Goal: Task Accomplishment & Management: Manage account settings

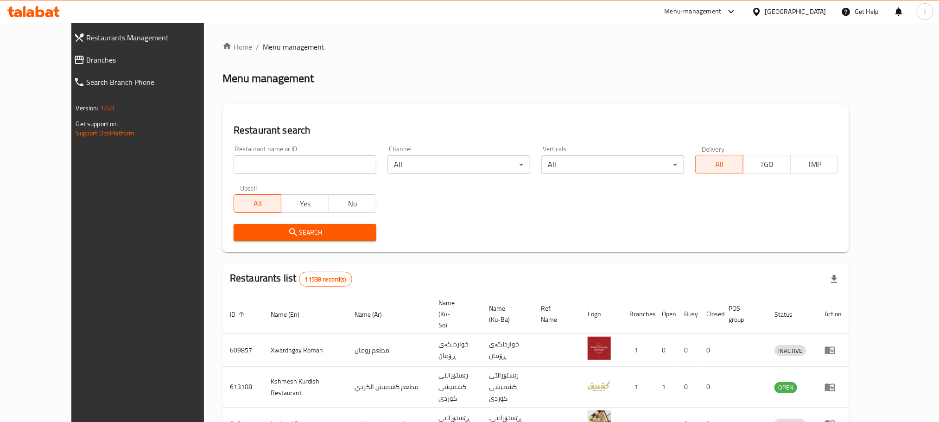
click at [240, 167] on input "search" at bounding box center [305, 164] width 143 height 19
paste input "Nun cafe"
type input "Nun cafe"
click at [241, 233] on span "Search" at bounding box center [305, 233] width 128 height 12
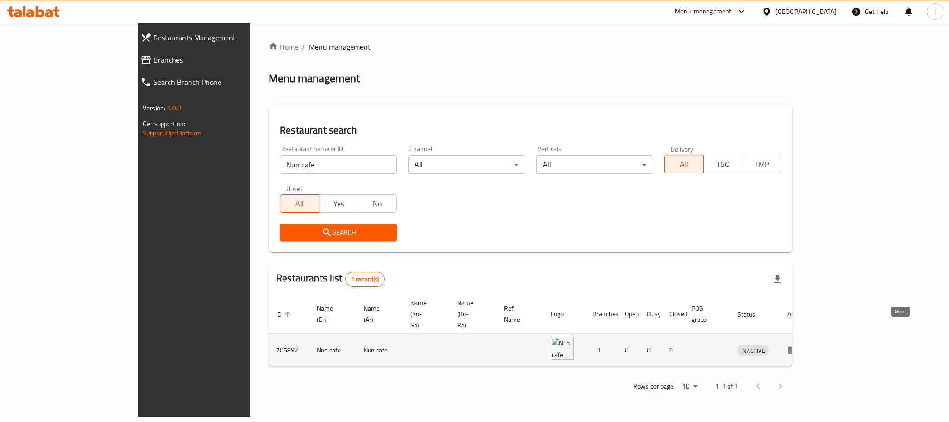
click at [799, 344] on icon "enhanced table" at bounding box center [793, 349] width 11 height 11
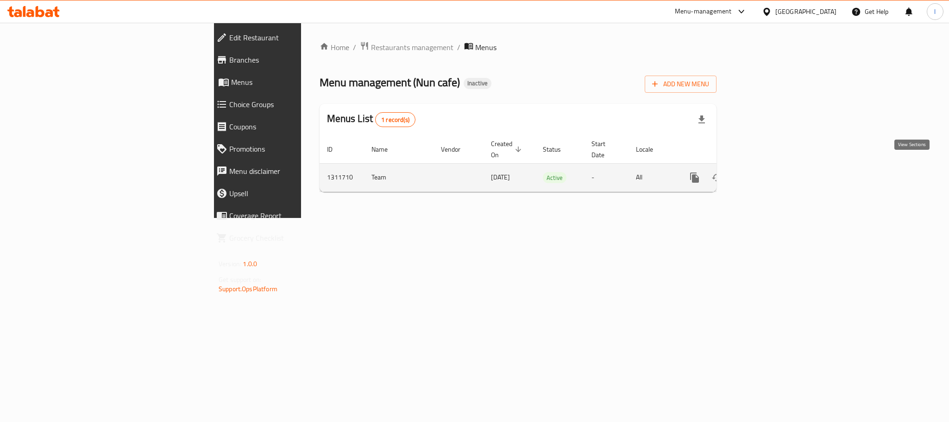
click at [767, 172] on icon "enhanced table" at bounding box center [761, 177] width 11 height 11
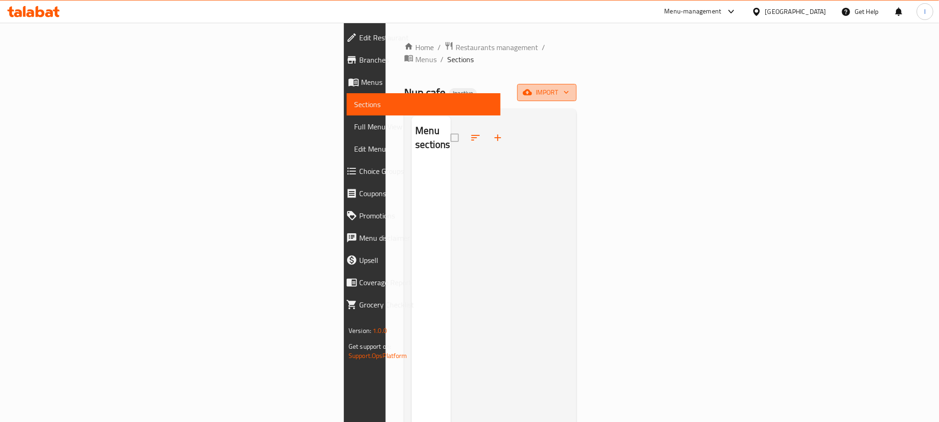
click at [569, 87] on span "import" at bounding box center [547, 93] width 44 height 12
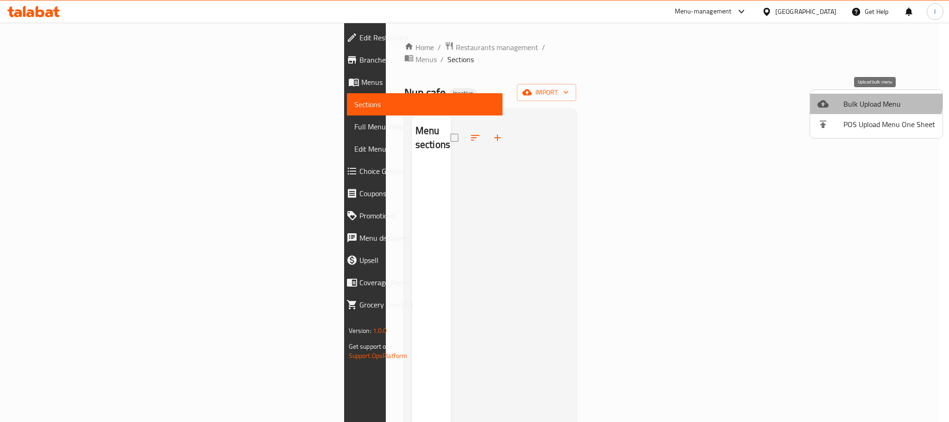
click at [854, 95] on li "Bulk Upload Menu" at bounding box center [876, 104] width 133 height 20
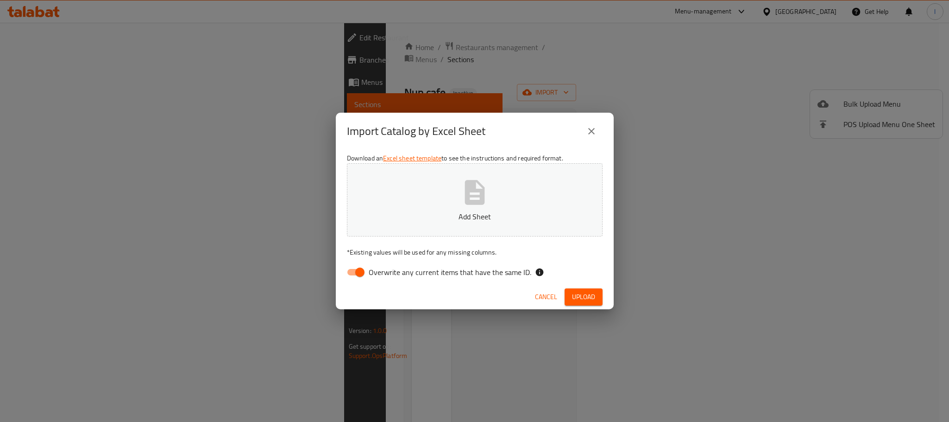
click at [363, 278] on input "Overwrite any current items that have the same ID." at bounding box center [360, 272] width 53 height 18
checkbox input "false"
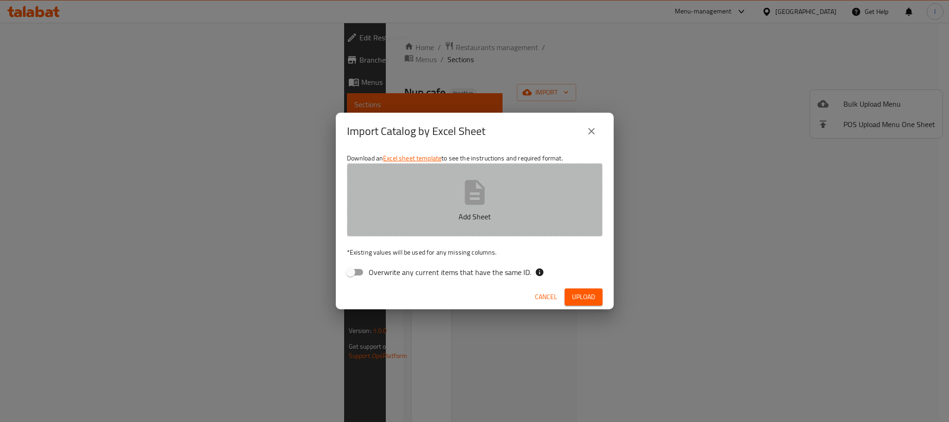
click at [544, 209] on button "Add Sheet" at bounding box center [475, 199] width 256 height 73
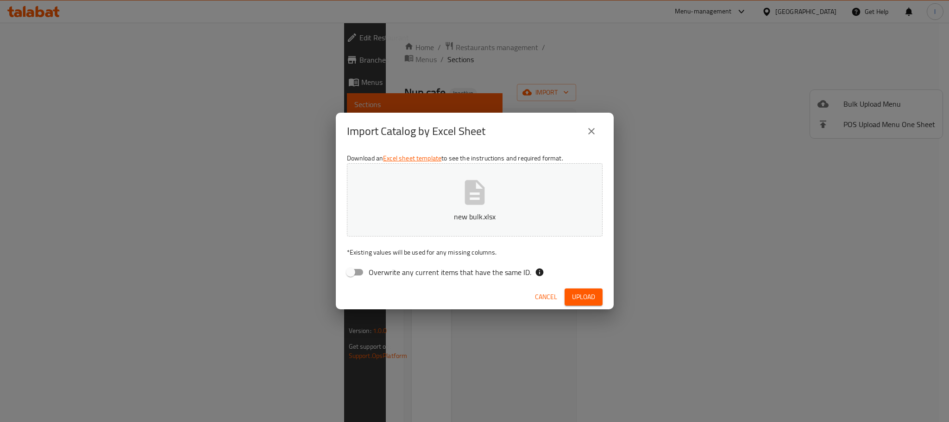
click at [581, 295] on span "Upload" at bounding box center [583, 297] width 23 height 12
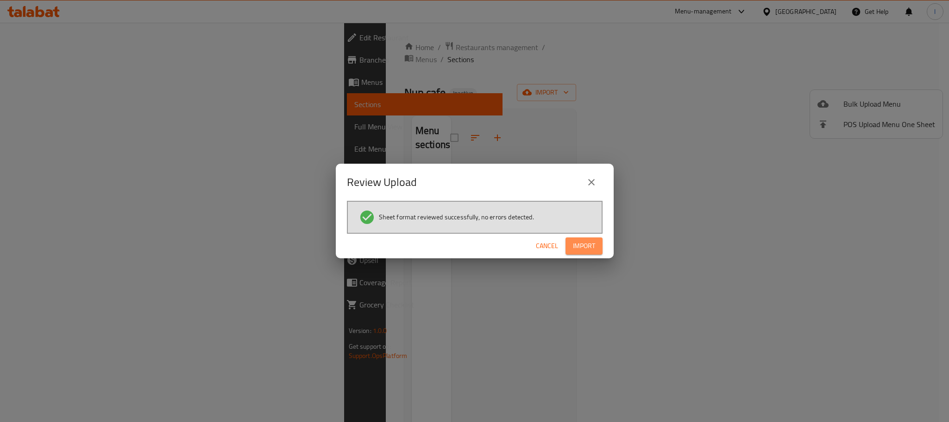
click at [585, 244] on span "Import" at bounding box center [584, 246] width 22 height 12
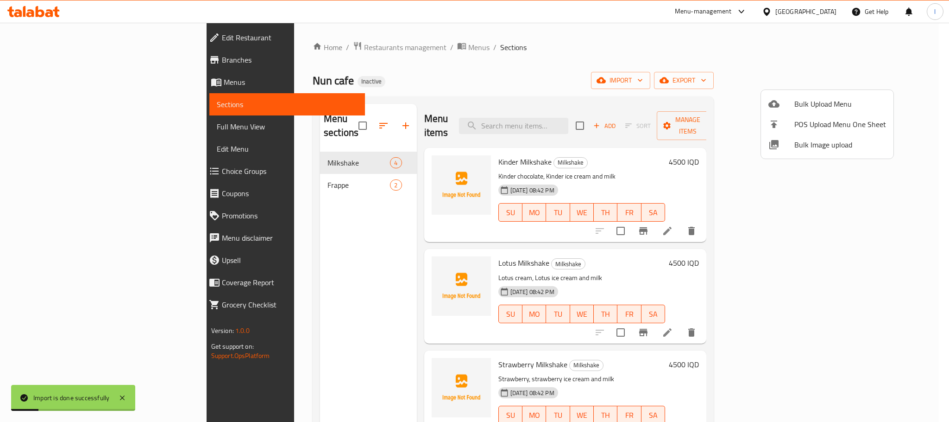
click at [569, 82] on div at bounding box center [474, 211] width 949 height 422
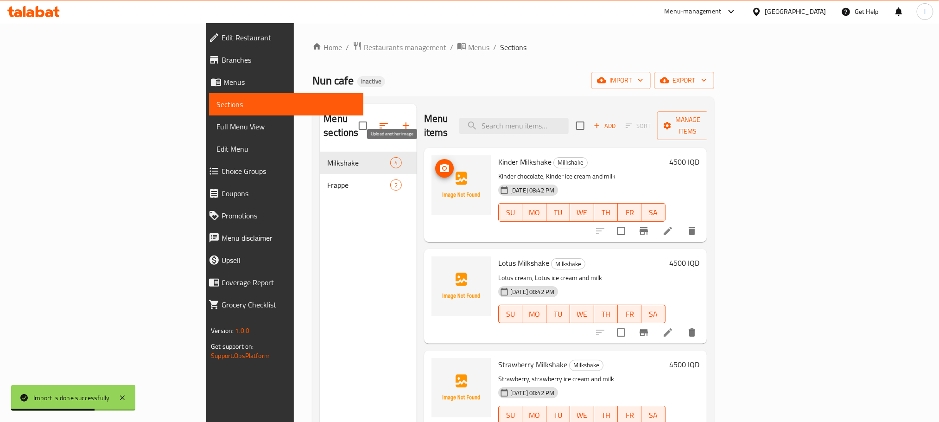
click at [435, 163] on span "upload picture" at bounding box center [444, 168] width 19 height 11
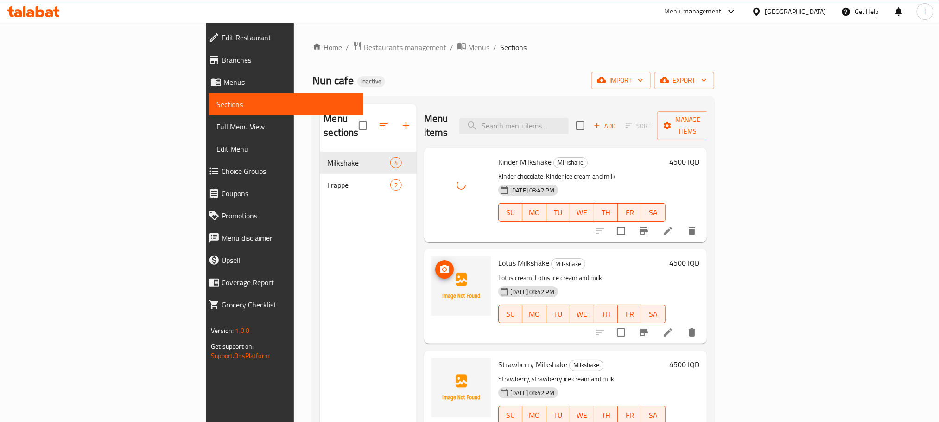
click at [439, 264] on icon "upload picture" at bounding box center [444, 269] width 11 height 11
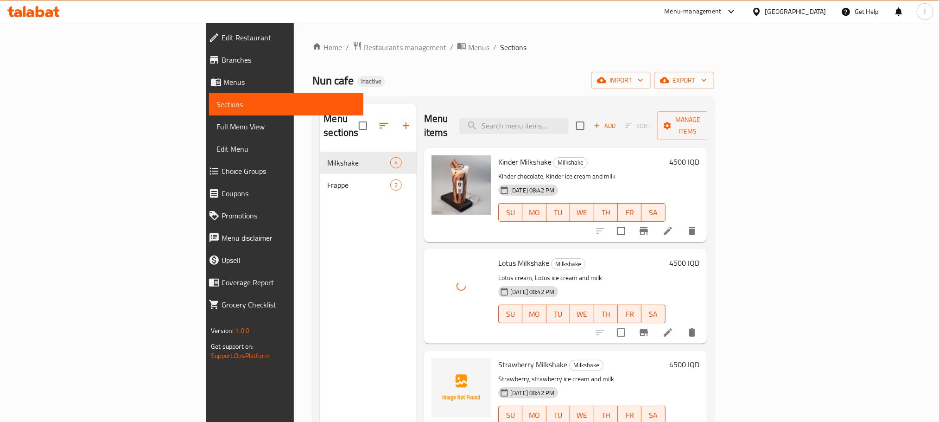
scroll to position [130, 0]
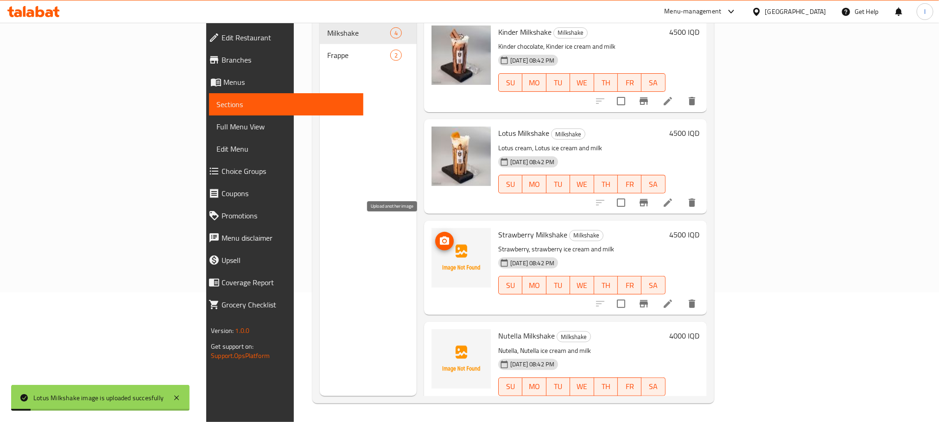
click at [440, 236] on icon "upload picture" at bounding box center [444, 240] width 9 height 8
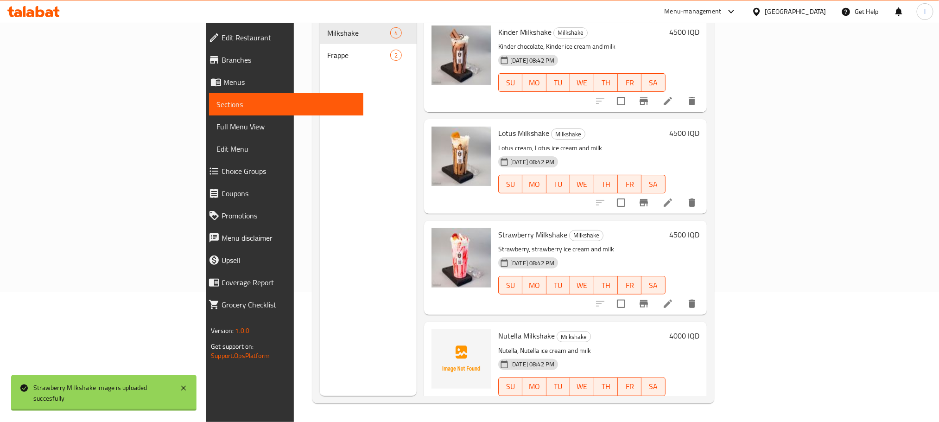
scroll to position [6, 0]
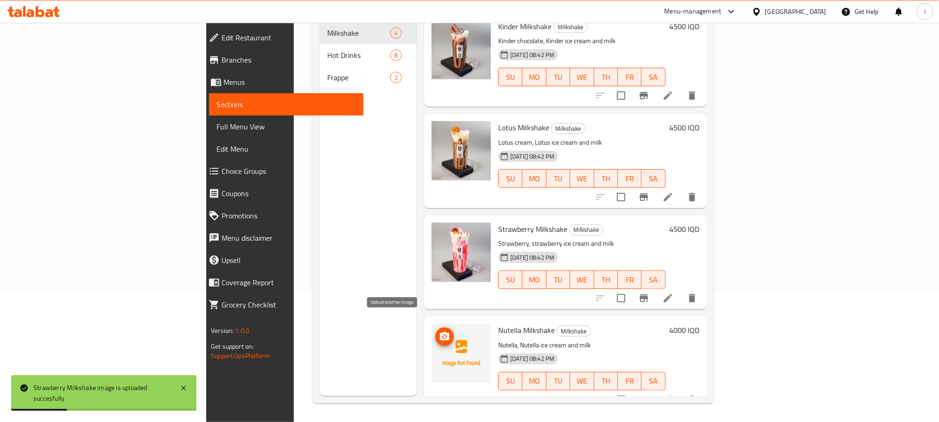
click at [435, 331] on span "upload picture" at bounding box center [444, 336] width 19 height 11
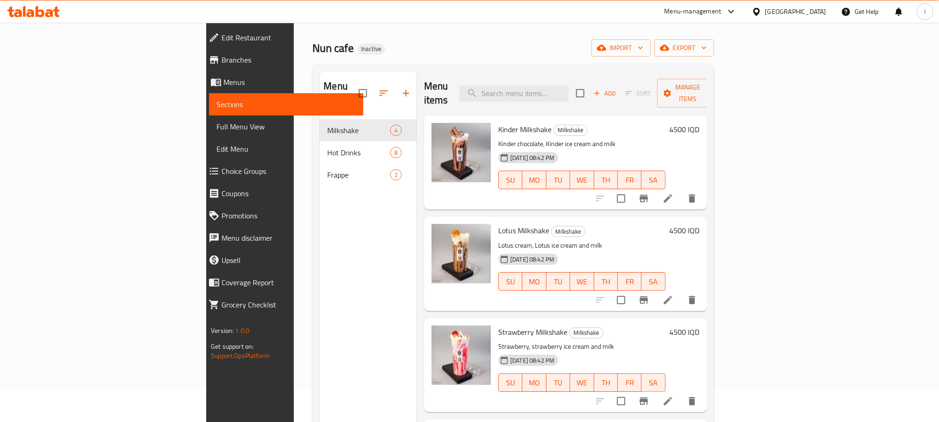
scroll to position [0, 0]
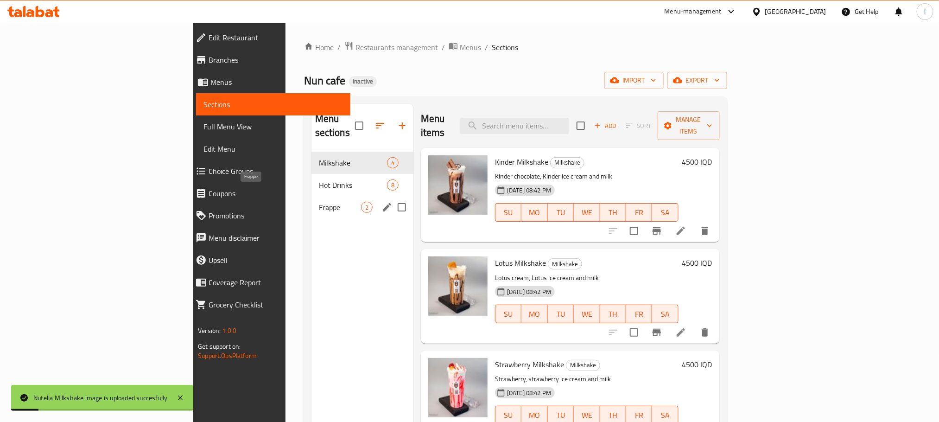
click at [319, 202] on span "Frappe" at bounding box center [340, 207] width 42 height 11
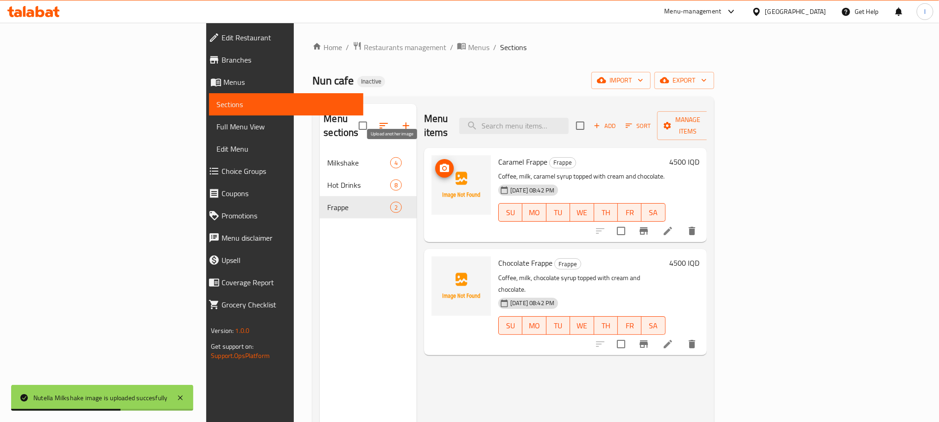
click at [440, 164] on icon "upload picture" at bounding box center [444, 168] width 9 height 8
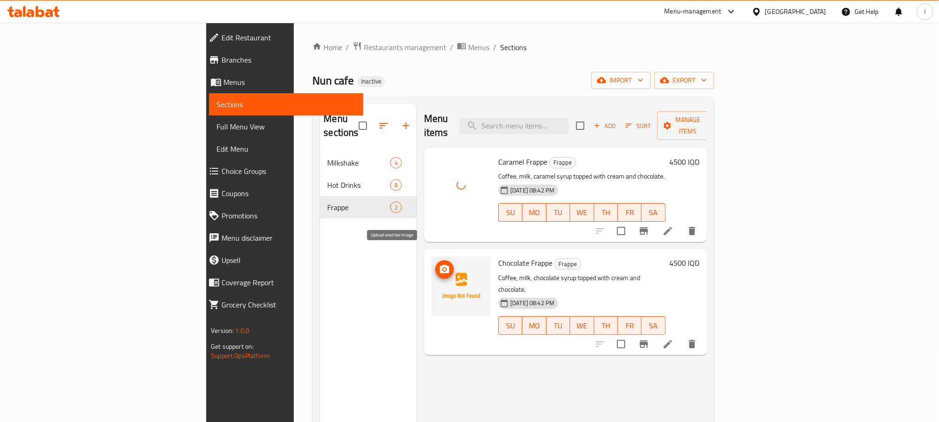
click at [440, 265] on icon "upload picture" at bounding box center [444, 269] width 9 height 8
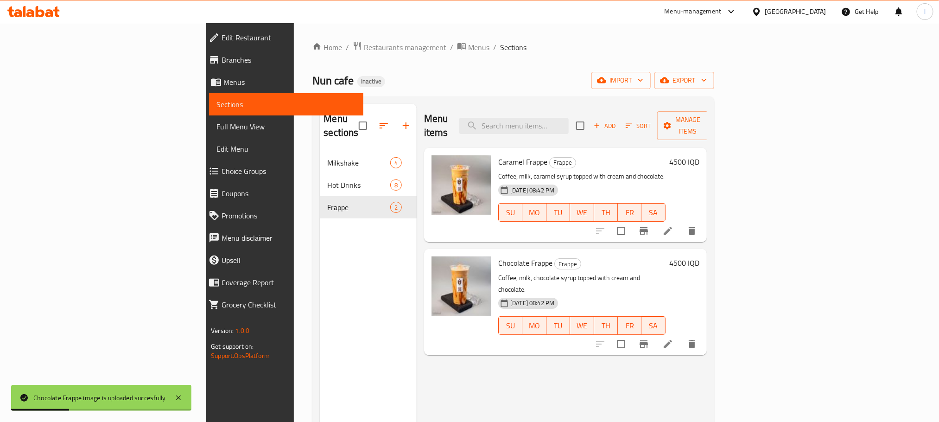
click at [216, 130] on span "Full Menu View" at bounding box center [285, 126] width 139 height 11
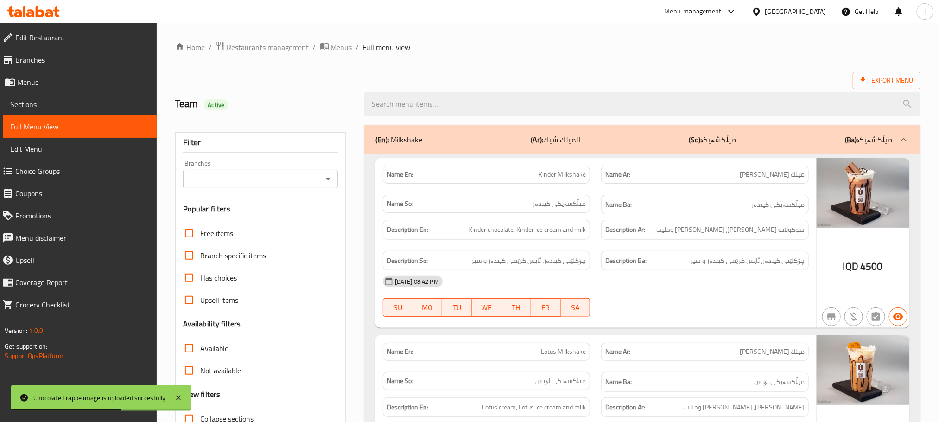
click at [320, 176] on div "Branches" at bounding box center [260, 179] width 155 height 19
click at [327, 177] on icon "Open" at bounding box center [328, 178] width 11 height 11
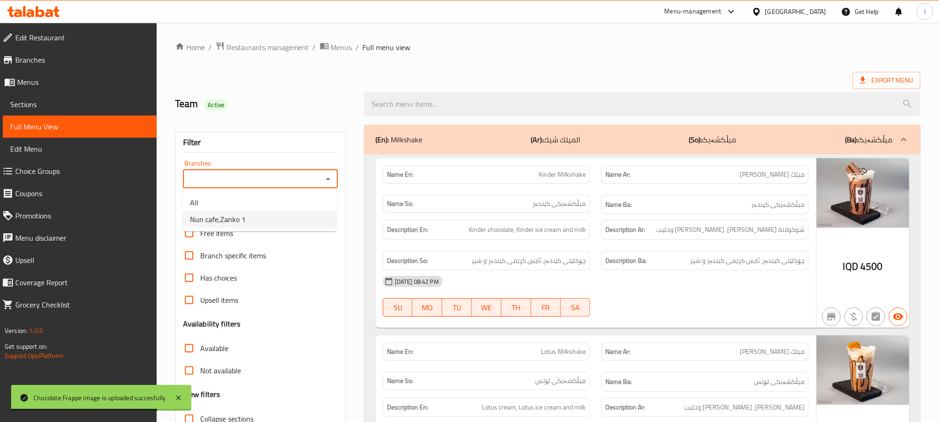
click at [256, 227] on li "Nun cafe,Zanko 1" at bounding box center [260, 219] width 154 height 17
type input "Nun cafe,Zanko 1"
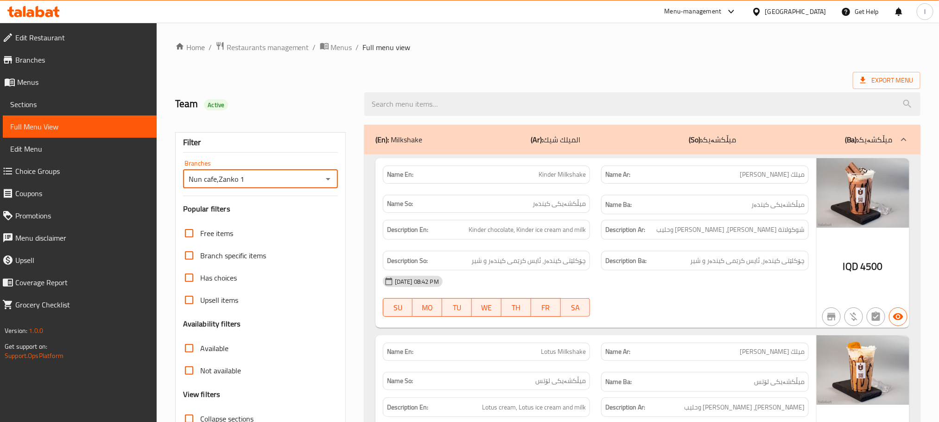
scroll to position [255, 0]
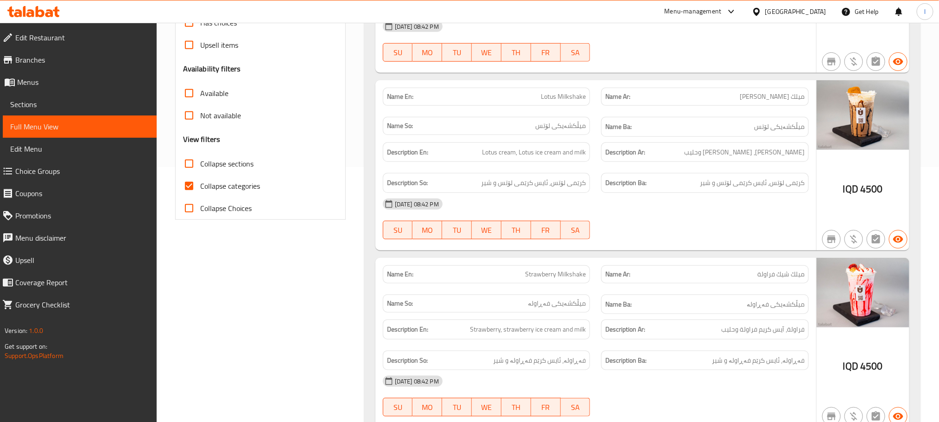
click at [187, 188] on input "Collapse categories" at bounding box center [189, 186] width 22 height 22
checkbox input "false"
click at [192, 165] on input "Collapse sections" at bounding box center [189, 163] width 22 height 22
checkbox input "true"
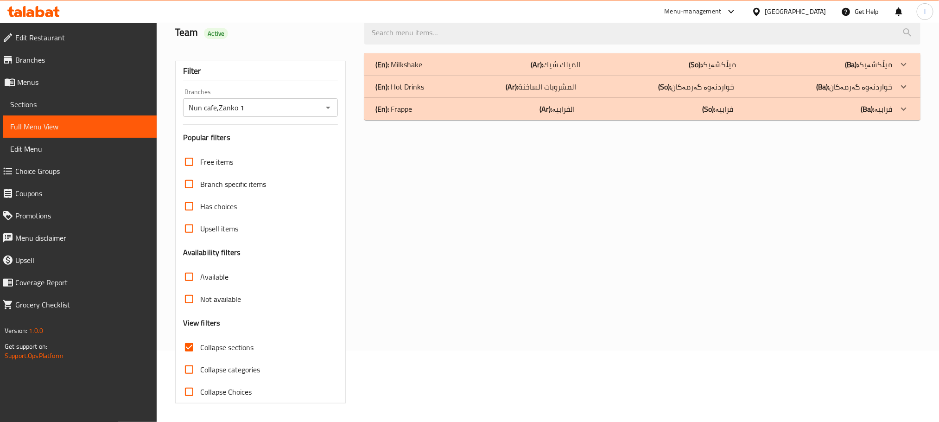
scroll to position [72, 0]
click at [453, 109] on div "(En): Frappe (Ar): الفرابيە (So): فرابيە (Ba): فرابيە" at bounding box center [633, 108] width 517 height 11
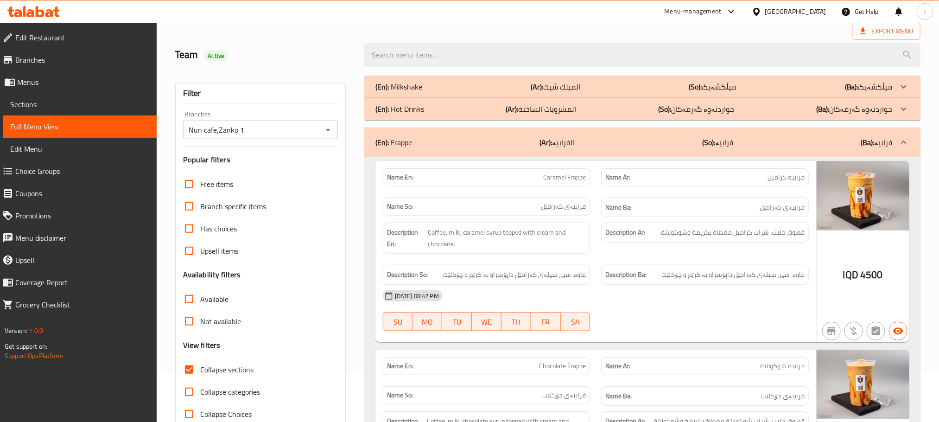
scroll to position [0, 0]
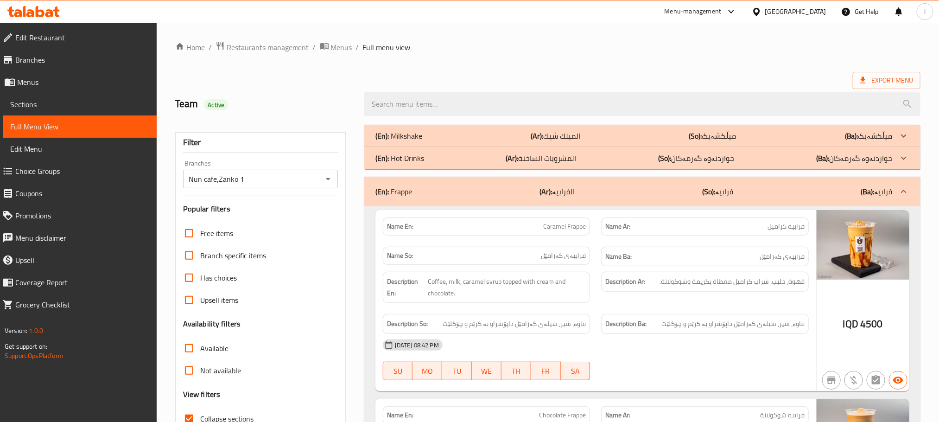
click at [730, 133] on p "(So): میڵکشەیک" at bounding box center [712, 135] width 47 height 11
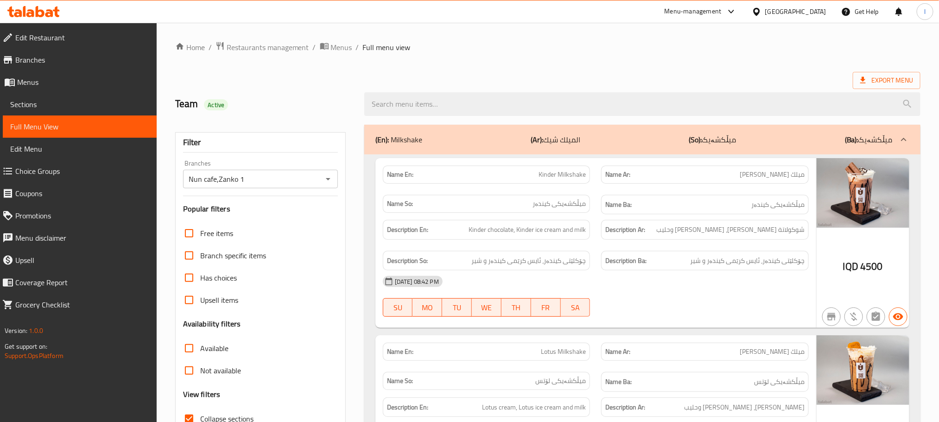
click at [19, 101] on span "Sections" at bounding box center [79, 104] width 139 height 11
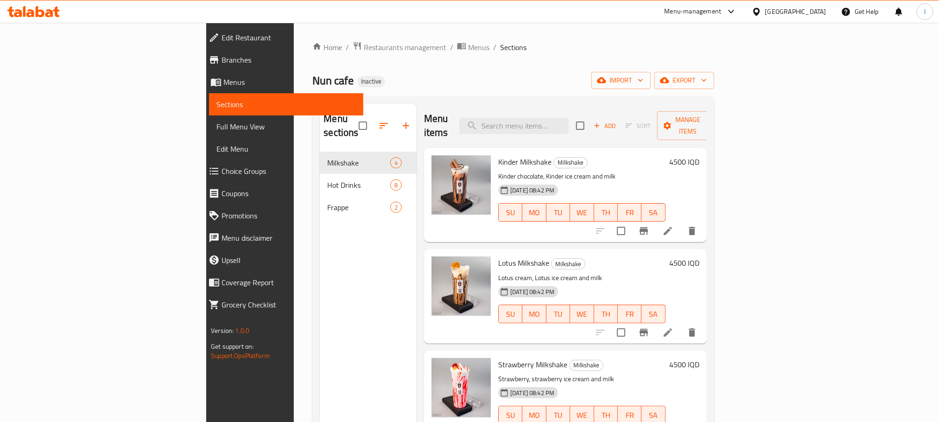
click at [216, 130] on span "Full Menu View" at bounding box center [285, 126] width 139 height 11
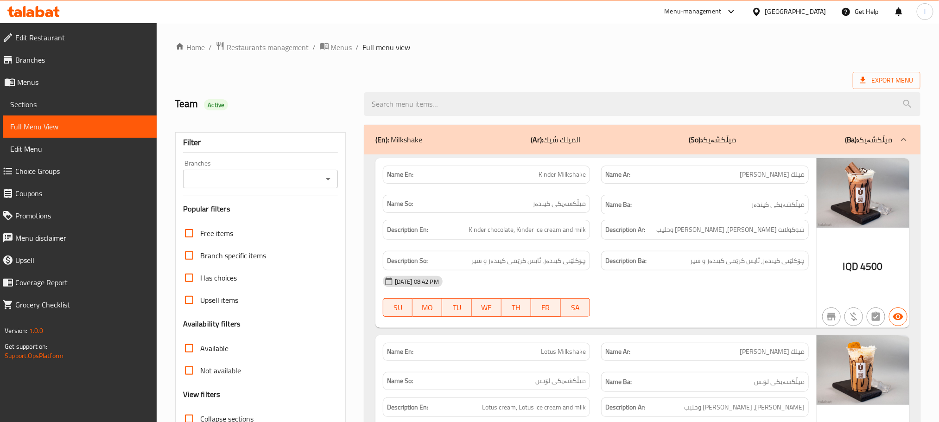
click at [329, 179] on icon "Open" at bounding box center [328, 178] width 11 height 11
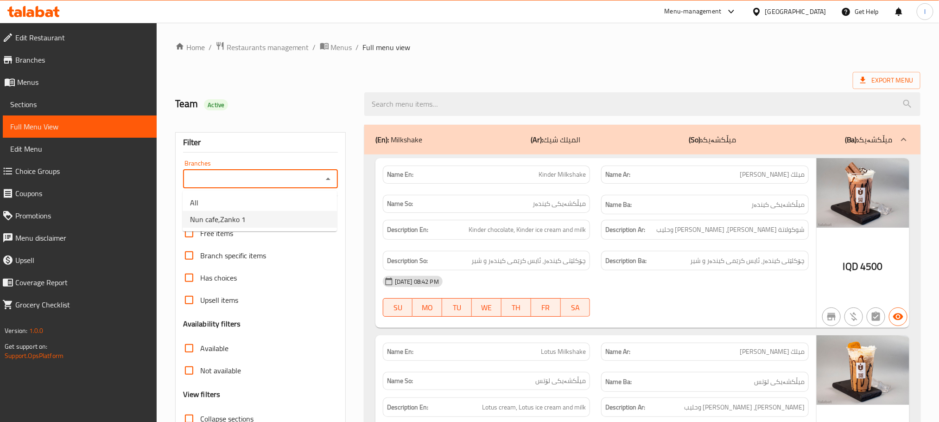
click at [273, 216] on li "Nun cafe,Zanko 1" at bounding box center [260, 219] width 154 height 17
type input "Nun cafe,Zanko 1"
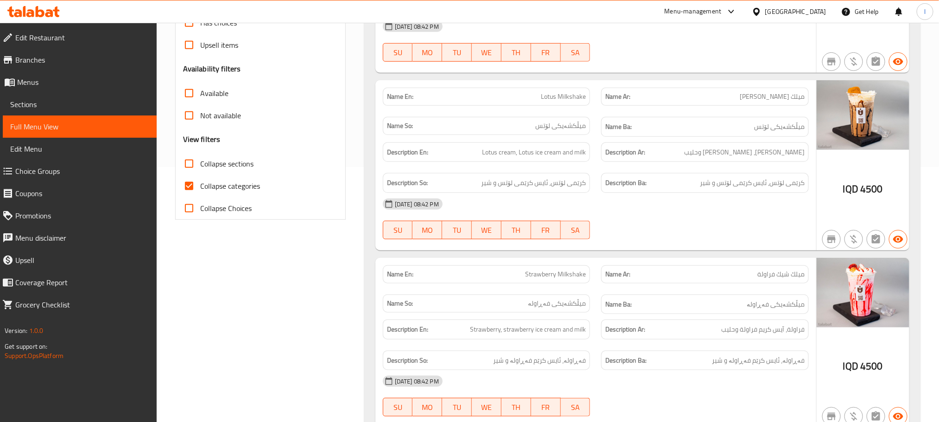
click at [192, 170] on input "Collapse sections" at bounding box center [189, 163] width 22 height 22
checkbox input "true"
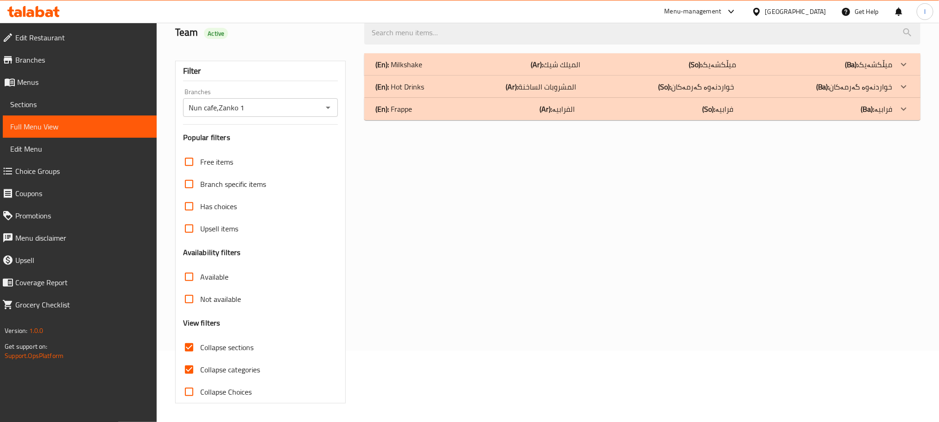
scroll to position [72, 0]
click at [192, 367] on input "Collapse categories" at bounding box center [189, 369] width 22 height 22
checkbox input "false"
click at [443, 103] on div "(En): Frappe (Ar): الفرابيە (So): فرابيە (Ba): فرابيە" at bounding box center [633, 108] width 517 height 11
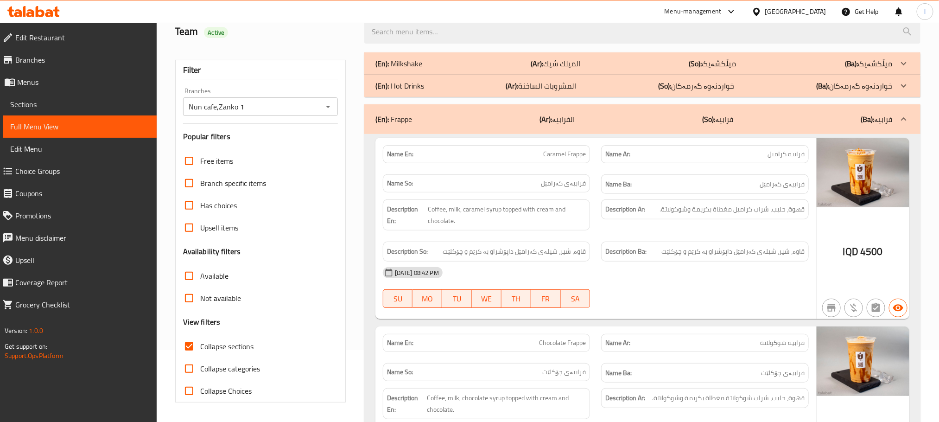
click at [460, 57] on div "(En): Milkshake (Ar): الميلك شيك (So): میڵکشەیک (Ba): میڵکشەیک" at bounding box center [642, 63] width 556 height 22
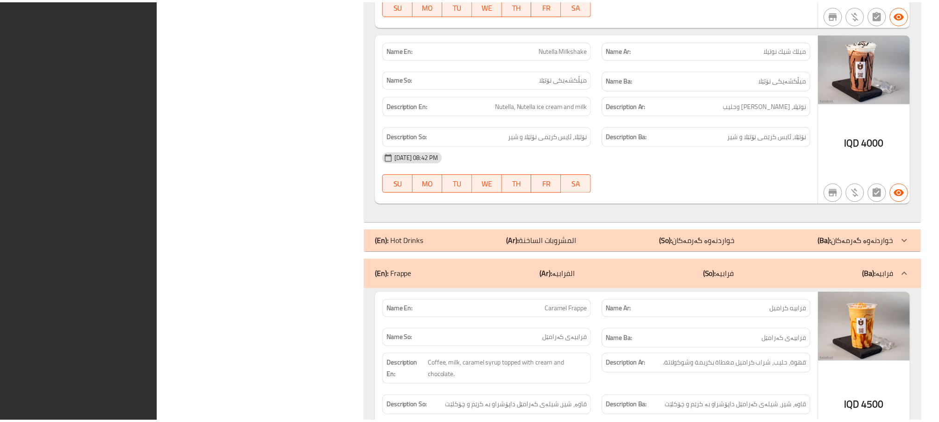
scroll to position [944, 0]
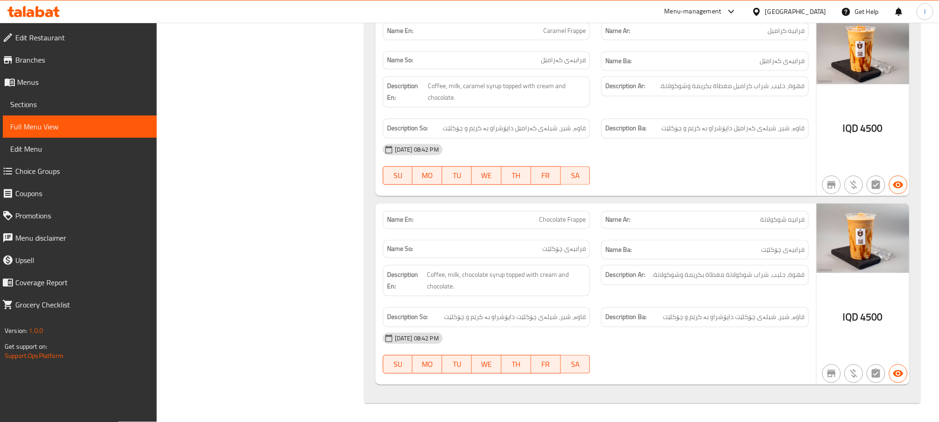
click at [30, 108] on span "Sections" at bounding box center [79, 104] width 139 height 11
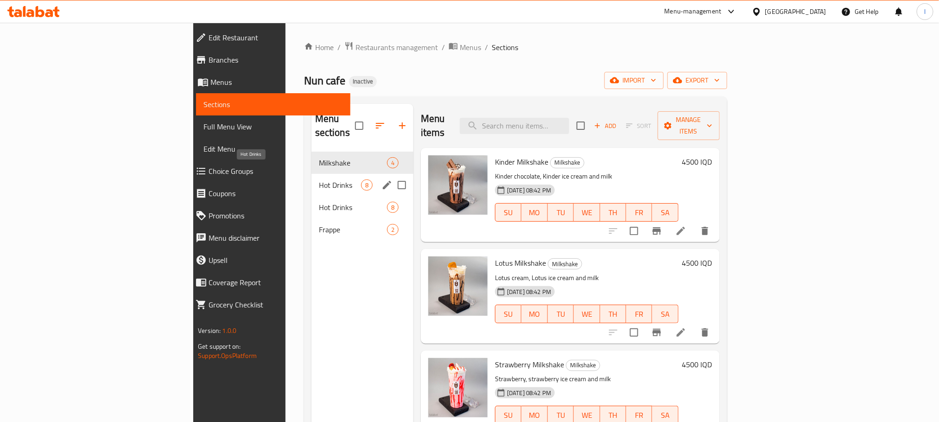
click at [319, 179] on span "Hot Drinks" at bounding box center [340, 184] width 42 height 11
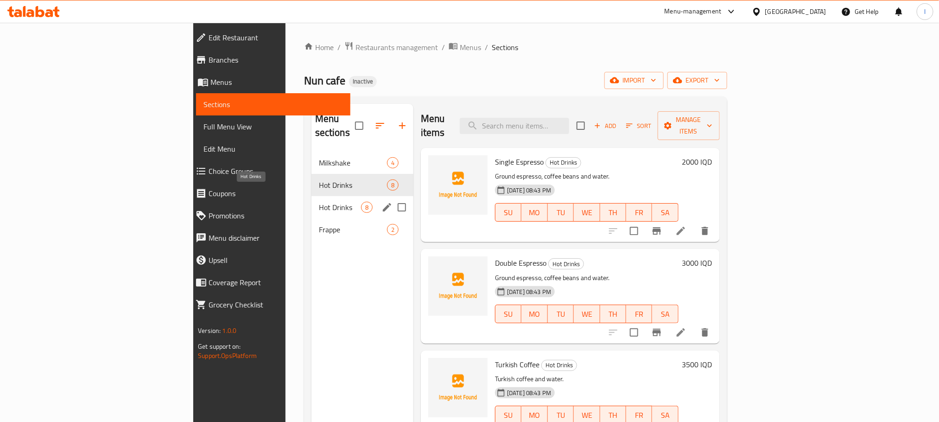
click at [319, 202] on span "Hot Drinks" at bounding box center [340, 207] width 42 height 11
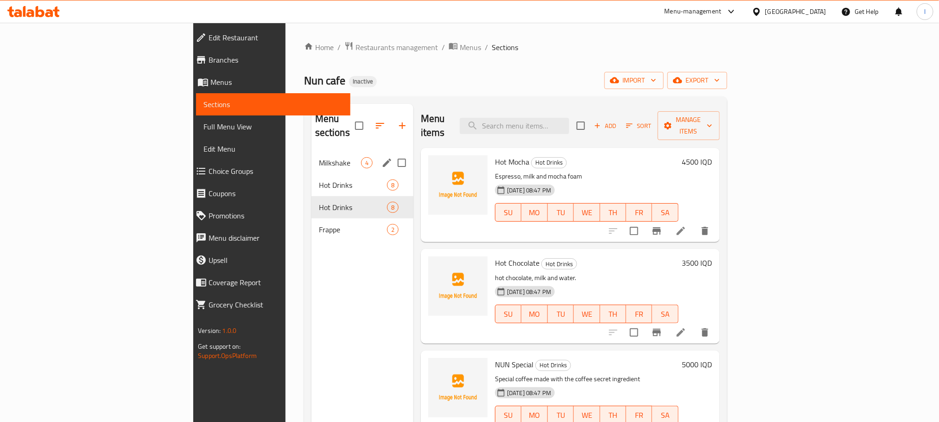
click at [311, 152] on div "Milkshake 4" at bounding box center [362, 163] width 102 height 22
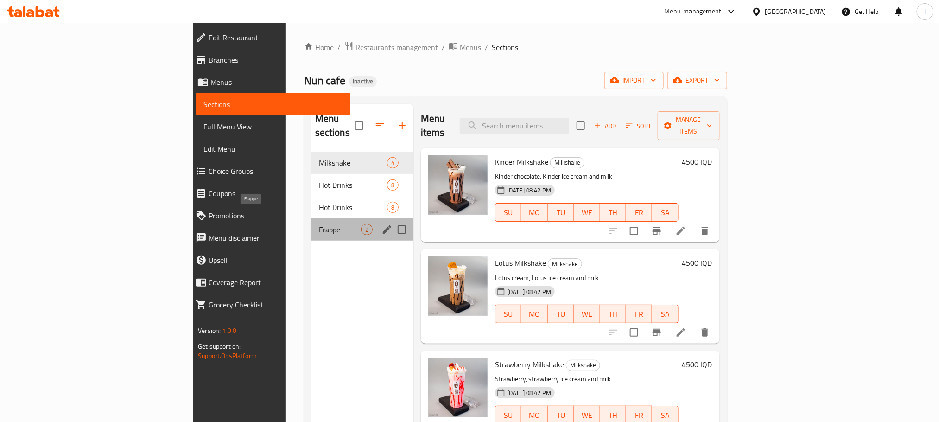
click at [319, 224] on span "Frappe" at bounding box center [340, 229] width 42 height 11
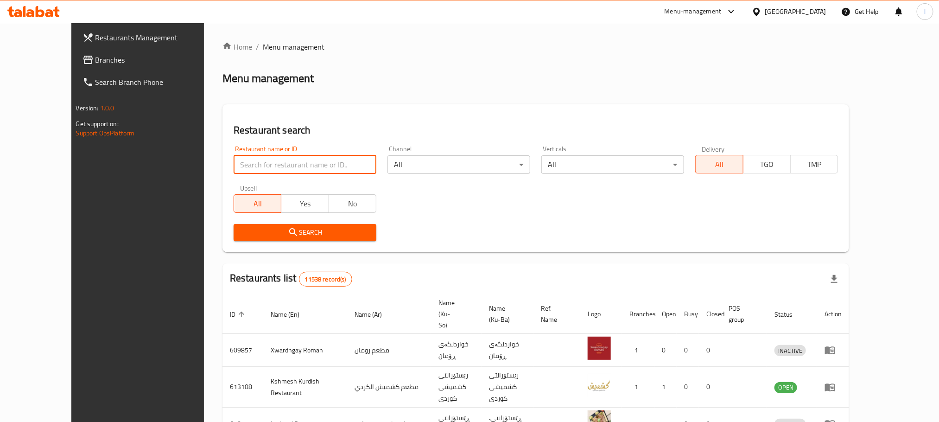
click at [235, 159] on input "search" at bounding box center [305, 164] width 143 height 19
paste input "Nun cafe"
type input "Nun cafe"
click button "Search" at bounding box center [305, 232] width 143 height 17
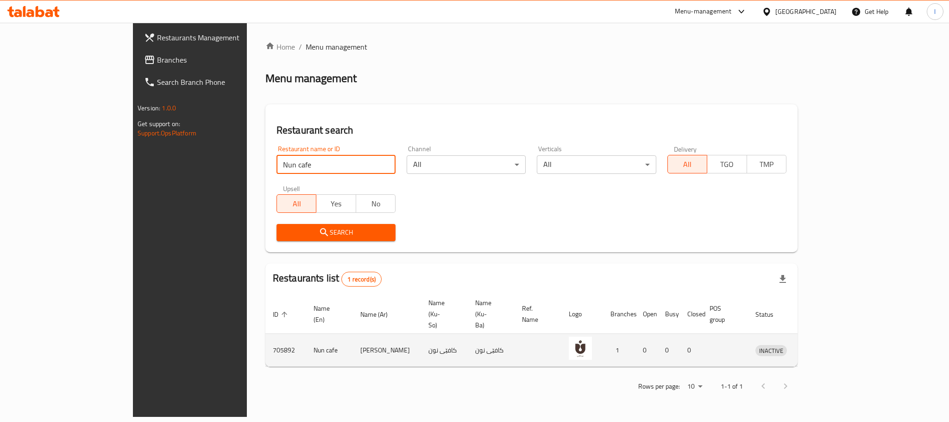
click at [816, 347] on icon "enhanced table" at bounding box center [811, 351] width 10 height 8
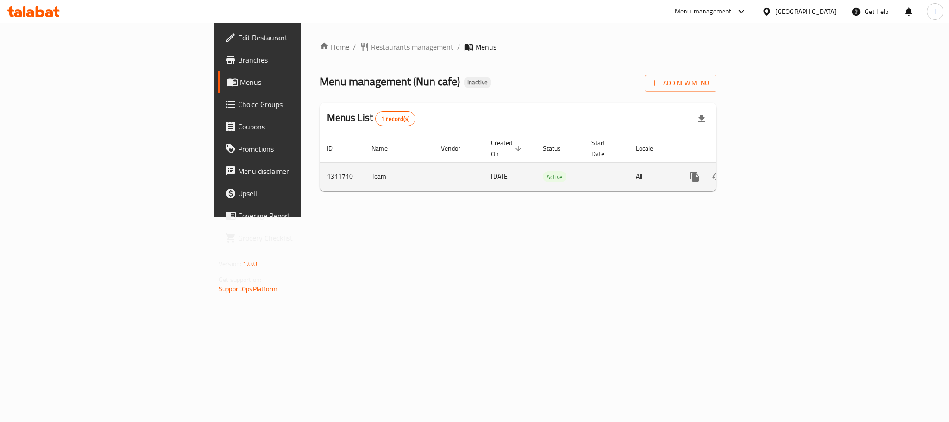
click at [773, 165] on div "enhanced table" at bounding box center [728, 176] width 89 height 22
click at [767, 171] on icon "enhanced table" at bounding box center [761, 176] width 11 height 11
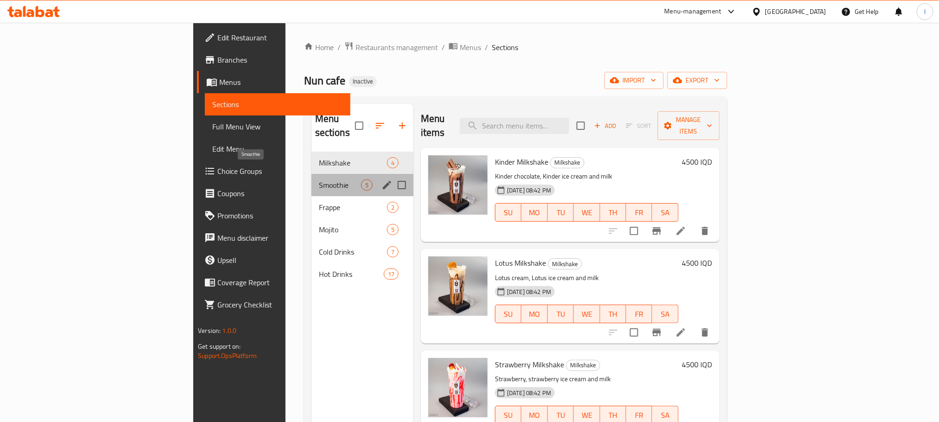
click at [319, 179] on span "Smoothie" at bounding box center [340, 184] width 42 height 11
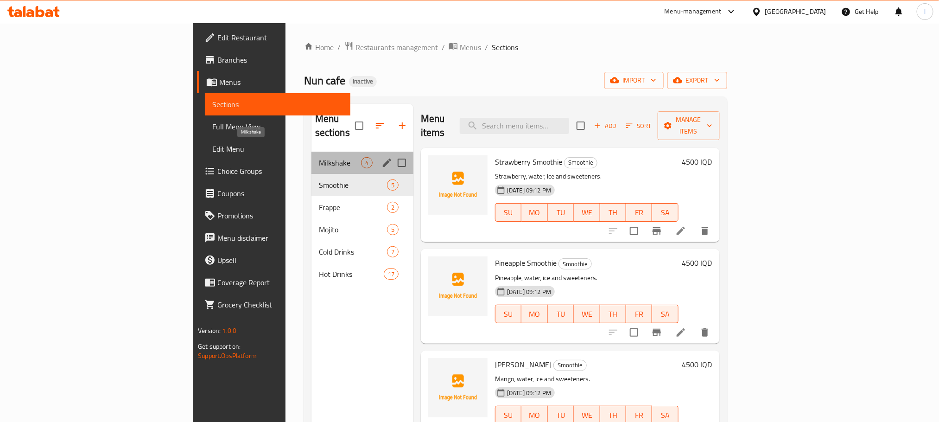
click at [319, 157] on span "Milkshake" at bounding box center [340, 162] width 42 height 11
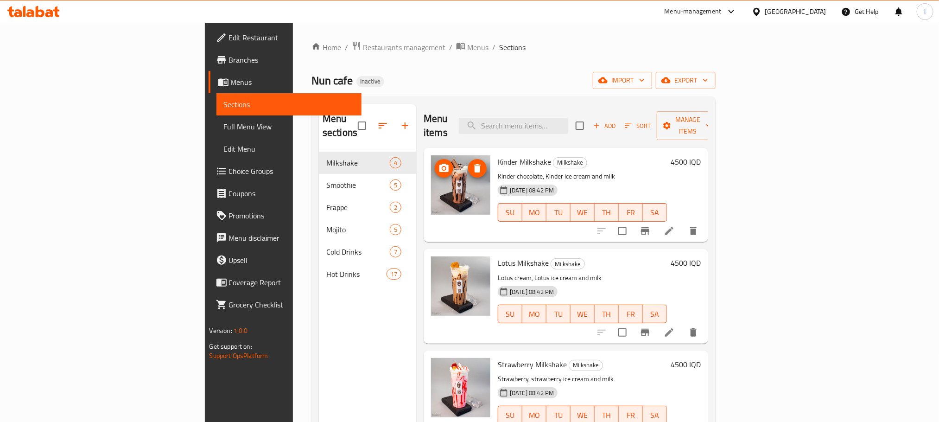
click at [431, 181] on img at bounding box center [460, 184] width 59 height 59
click at [708, 75] on span "export" at bounding box center [685, 81] width 45 height 12
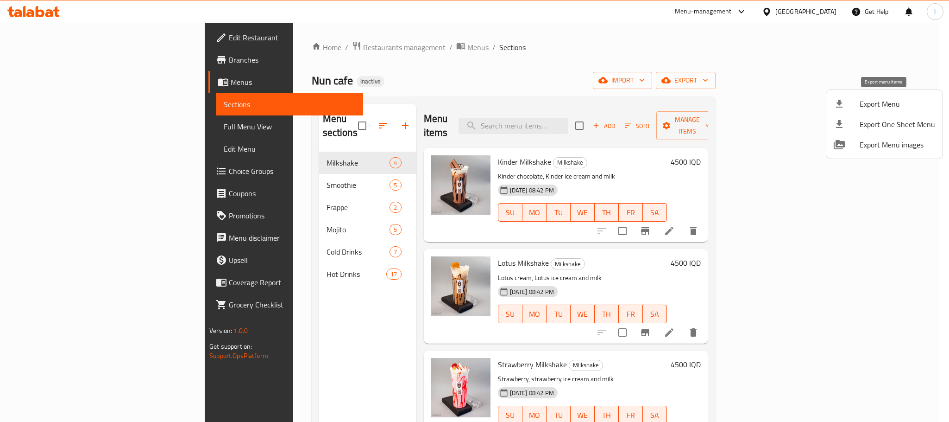
click at [860, 98] on span "Export Menu" at bounding box center [898, 103] width 76 height 11
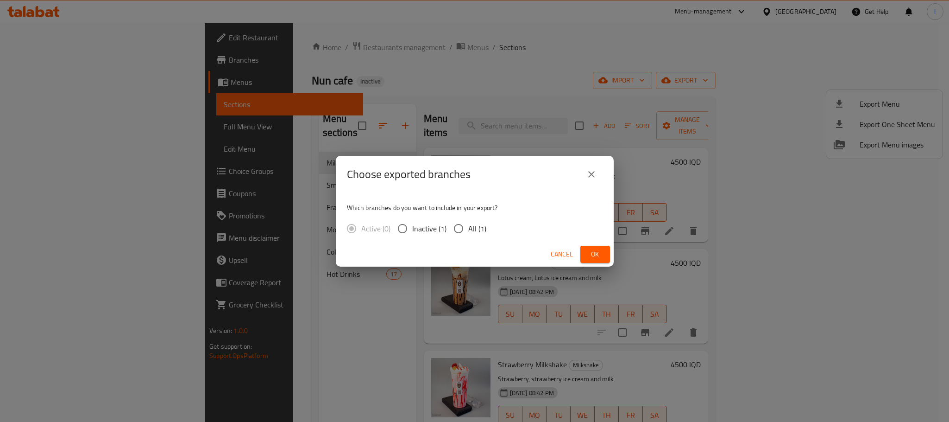
click at [676, 78] on div "Choose exported branches Which branches do you want to include in your export? …" at bounding box center [474, 211] width 949 height 422
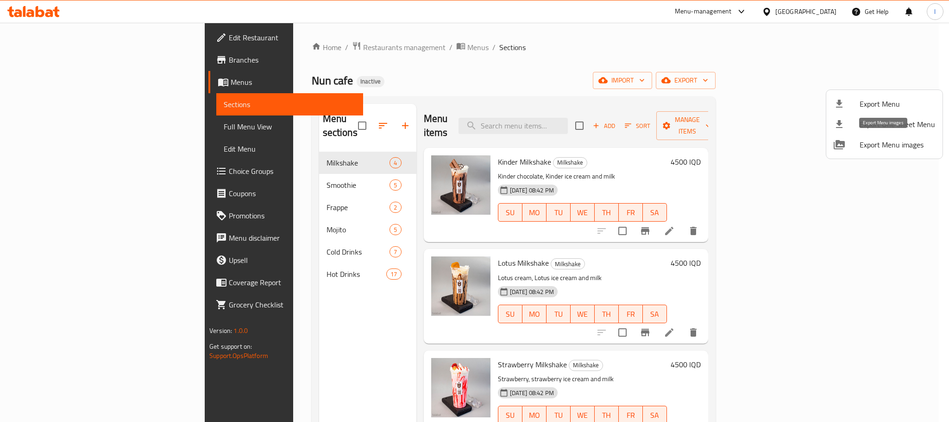
click at [902, 139] on span "Export Menu images" at bounding box center [898, 144] width 76 height 11
click at [531, 79] on div at bounding box center [474, 211] width 949 height 422
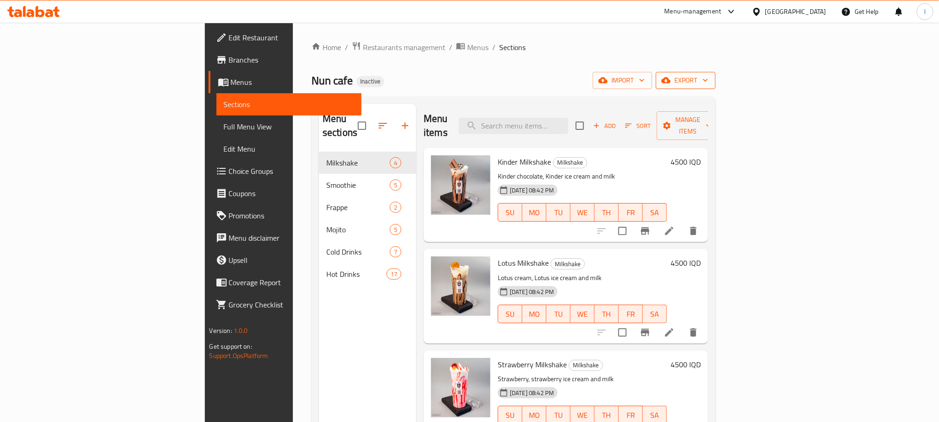
click at [710, 83] on icon "button" at bounding box center [705, 80] width 9 height 9
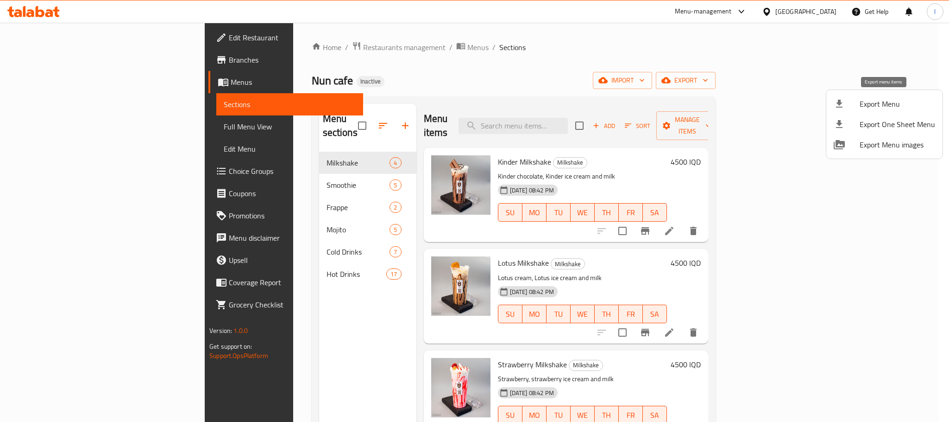
click at [890, 103] on span "Export Menu" at bounding box center [898, 103] width 76 height 11
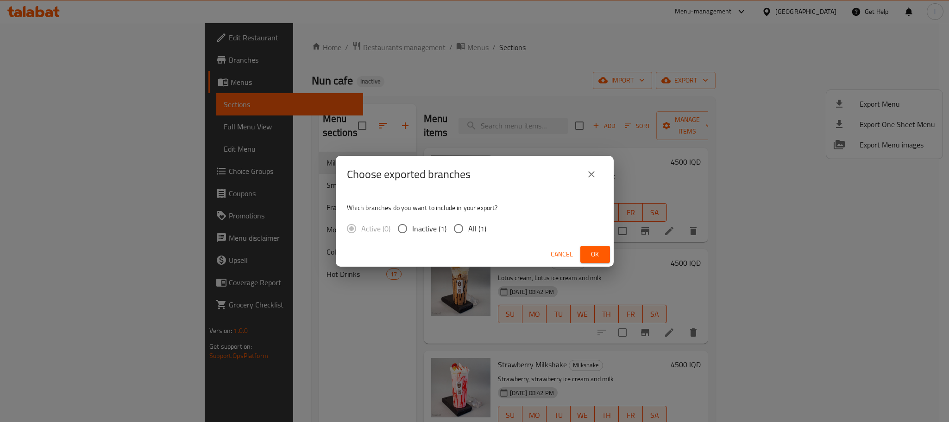
click at [598, 252] on span "Ok" at bounding box center [595, 254] width 15 height 12
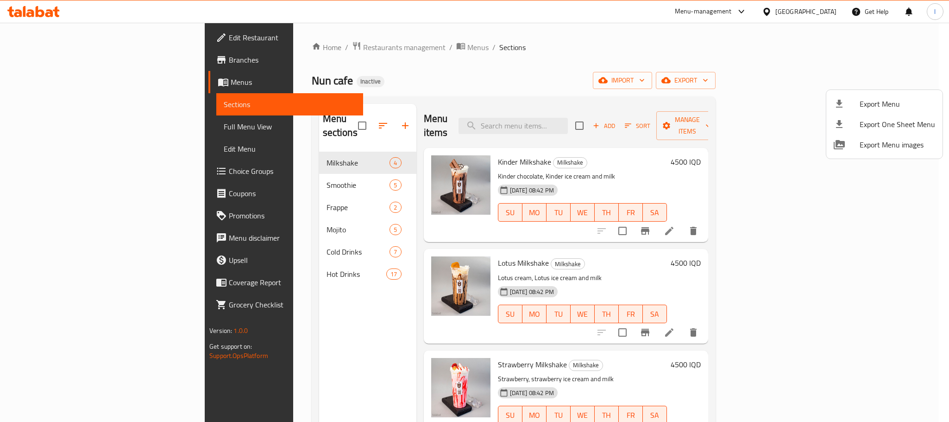
click at [309, 113] on div at bounding box center [474, 211] width 949 height 422
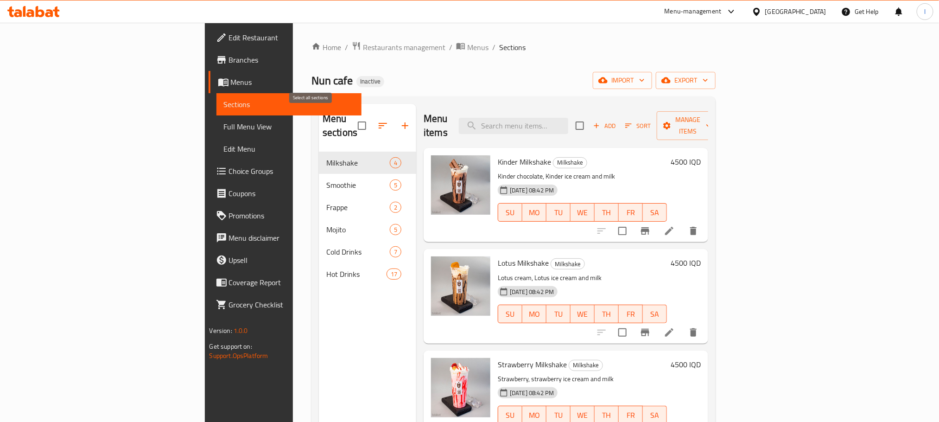
click at [352, 116] on input "checkbox" at bounding box center [361, 125] width 19 height 19
checkbox input "true"
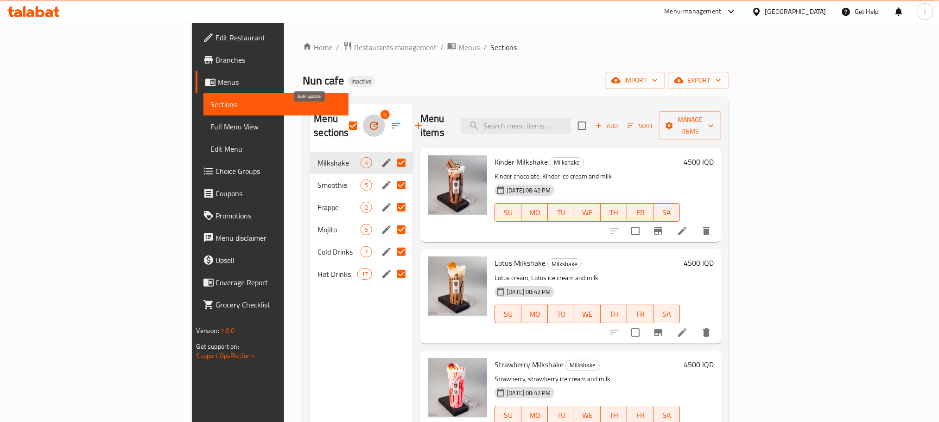
click at [370, 121] on icon "button" at bounding box center [374, 125] width 8 height 8
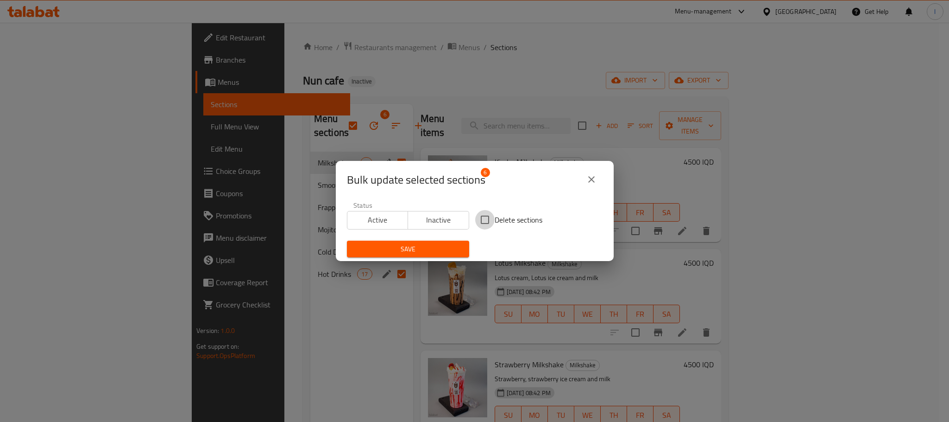
click at [487, 220] on input "Delete sections" at bounding box center [484, 219] width 19 height 19
checkbox input "true"
click at [445, 247] on span "Save" at bounding box center [408, 249] width 108 height 12
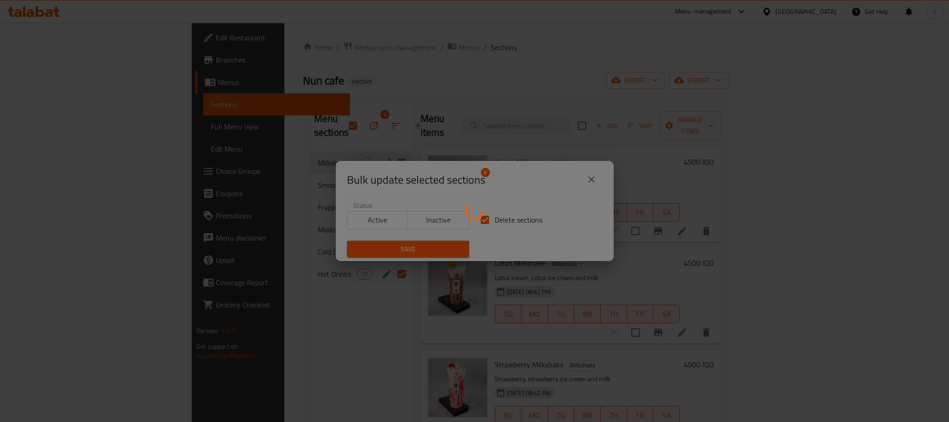
checkbox input "false"
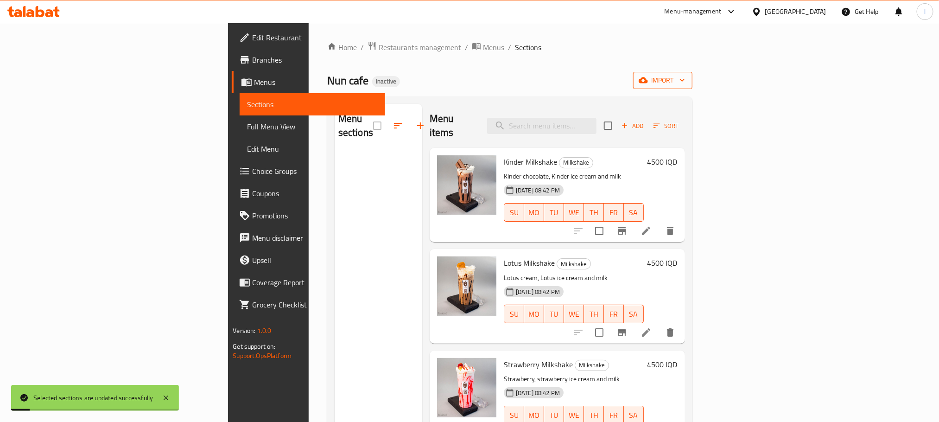
click at [685, 85] on span "import" at bounding box center [662, 81] width 44 height 12
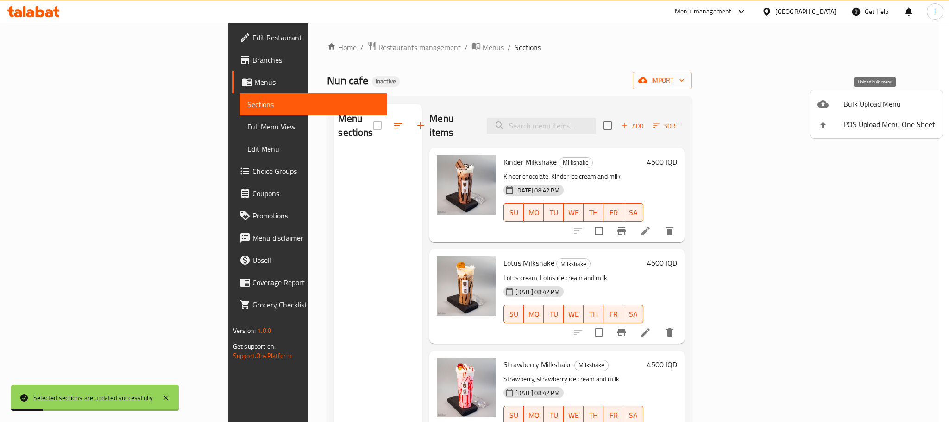
click at [859, 105] on span "Bulk Upload Menu" at bounding box center [890, 103] width 92 height 11
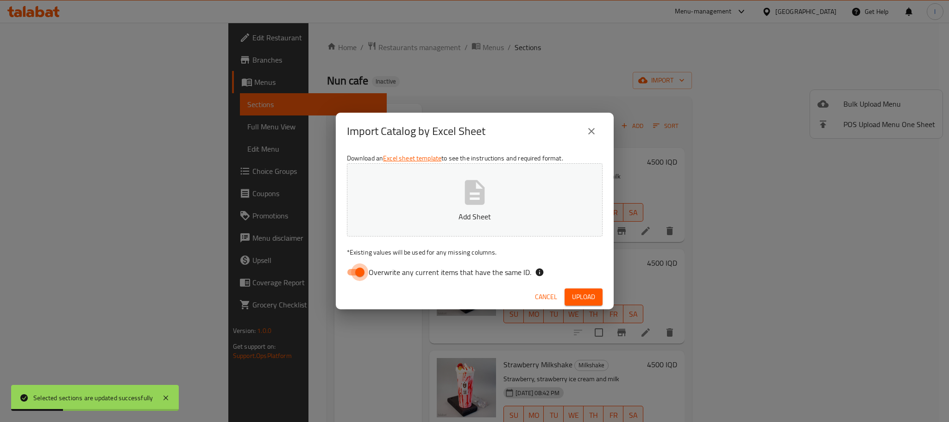
click at [356, 272] on input "Overwrite any current items that have the same ID." at bounding box center [360, 272] width 53 height 18
checkbox input "false"
click at [475, 193] on icon "button" at bounding box center [475, 192] width 30 height 30
click at [591, 299] on span "Upload" at bounding box center [583, 297] width 23 height 12
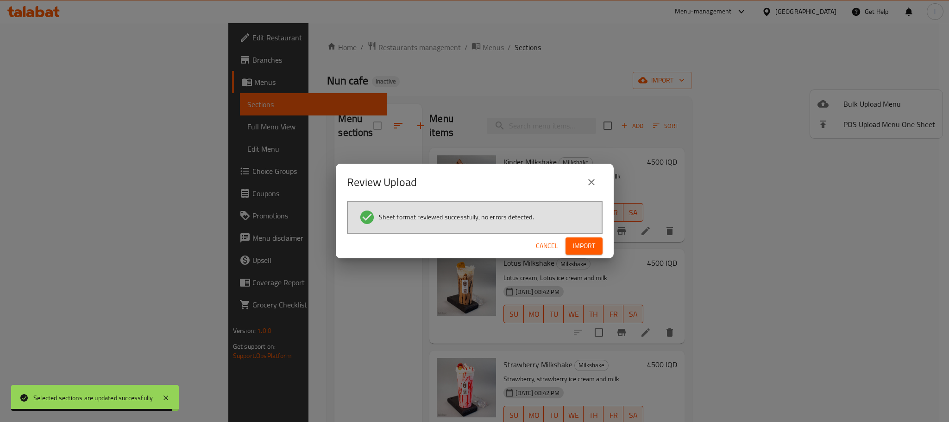
click at [580, 243] on span "Import" at bounding box center [584, 246] width 22 height 12
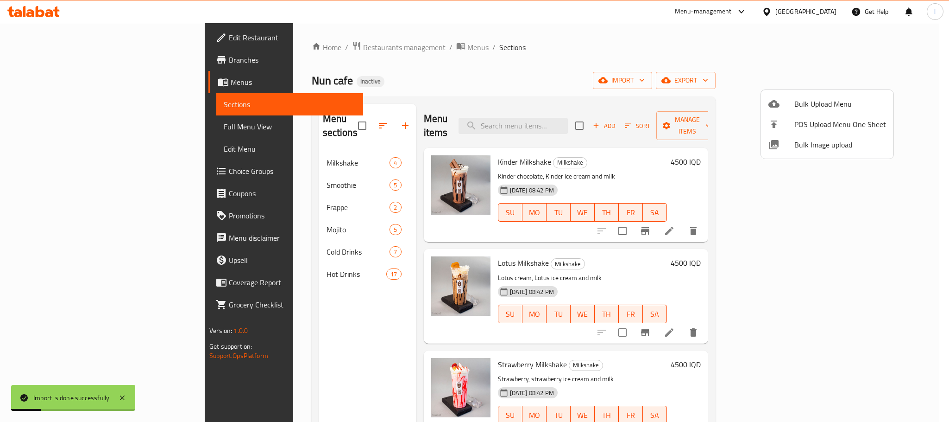
click at [263, 155] on div at bounding box center [474, 211] width 949 height 422
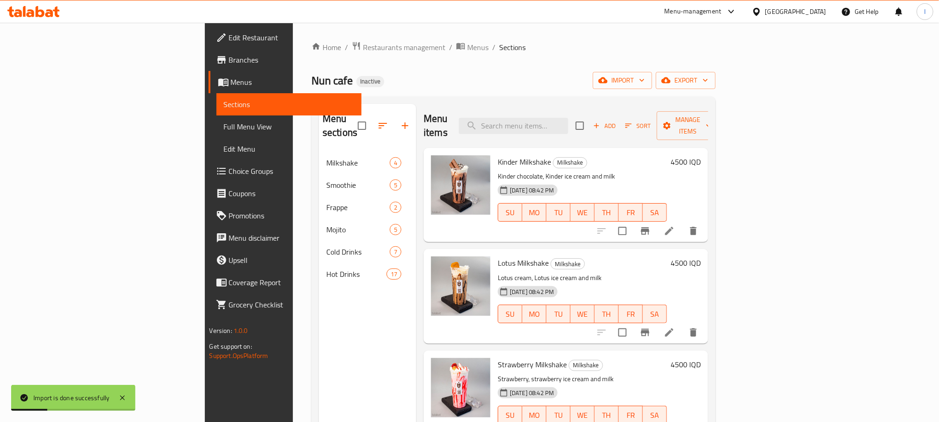
click at [319, 155] on div "Milkshake 4" at bounding box center [367, 163] width 97 height 22
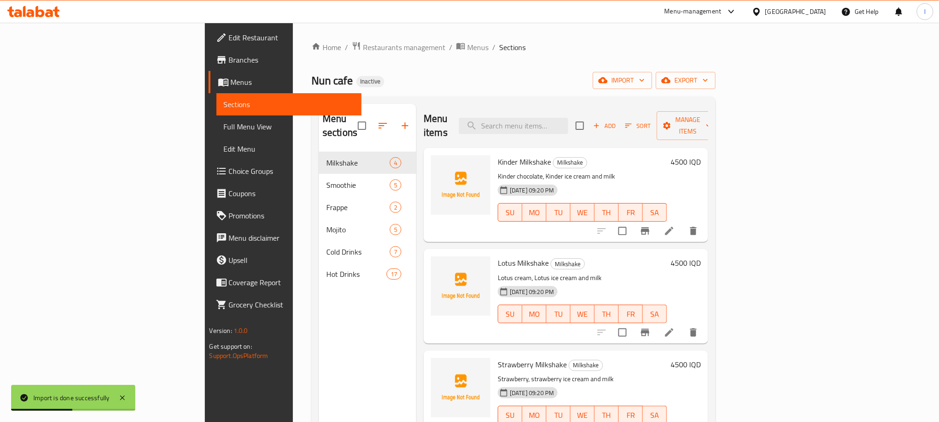
click at [224, 127] on span "Full Menu View" at bounding box center [289, 126] width 130 height 11
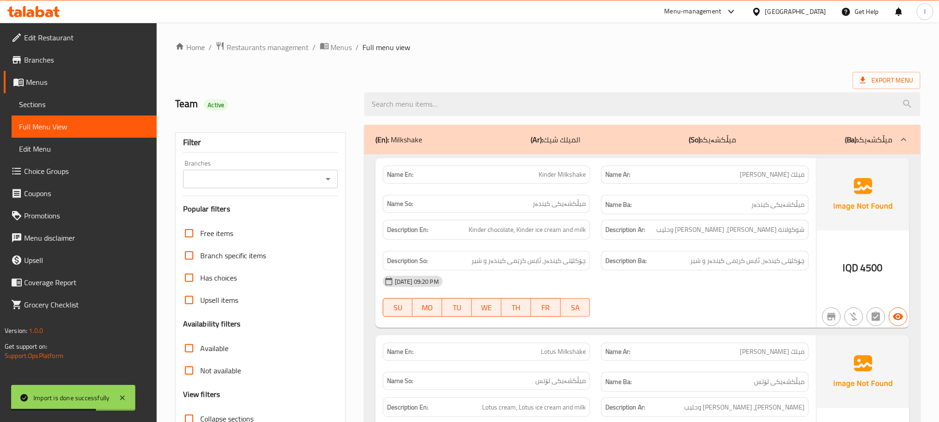
click at [331, 183] on icon "Open" at bounding box center [328, 178] width 11 height 11
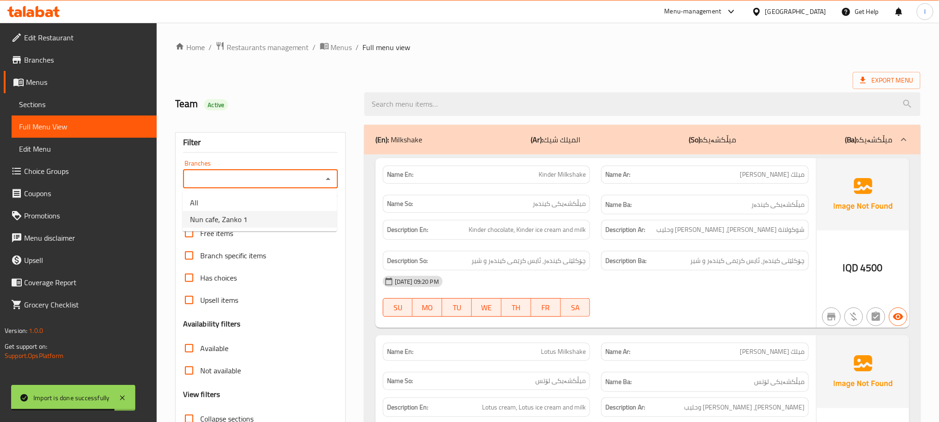
click at [266, 215] on li "Nun cafe, Zanko 1" at bounding box center [260, 219] width 154 height 17
type input "Nun cafe, Zanko 1"
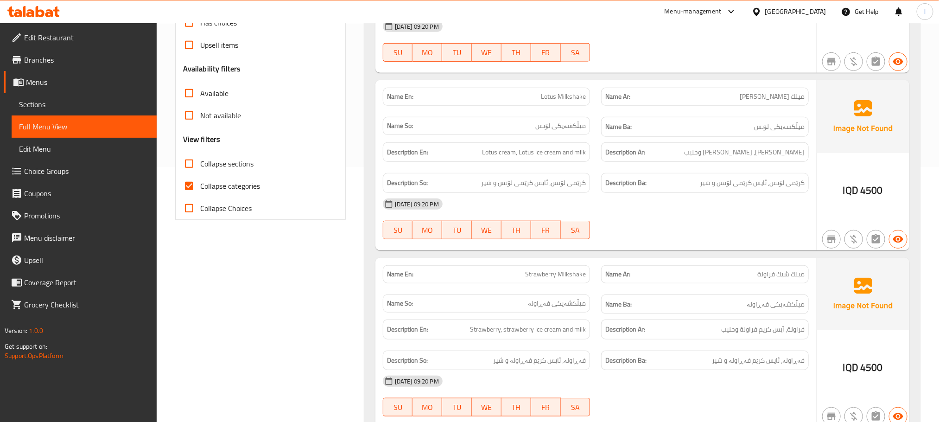
click at [198, 192] on input "Collapse categories" at bounding box center [189, 186] width 22 height 22
checkbox input "false"
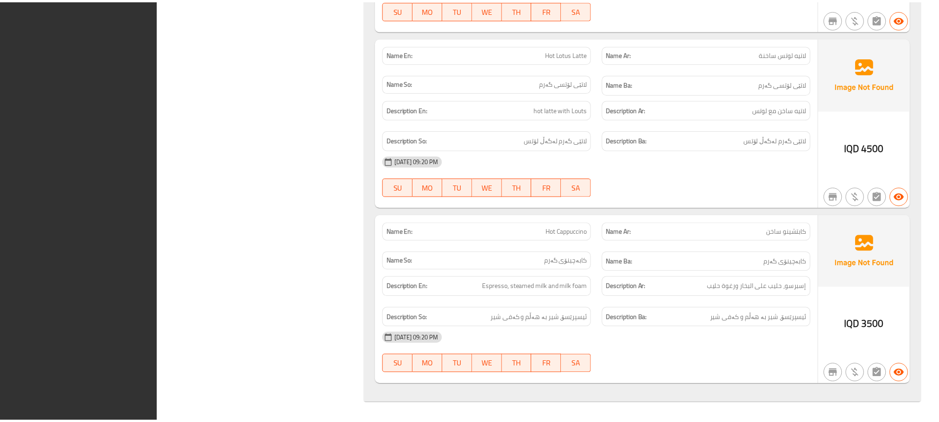
scroll to position [7219, 0]
